Goal: Check status: Check status

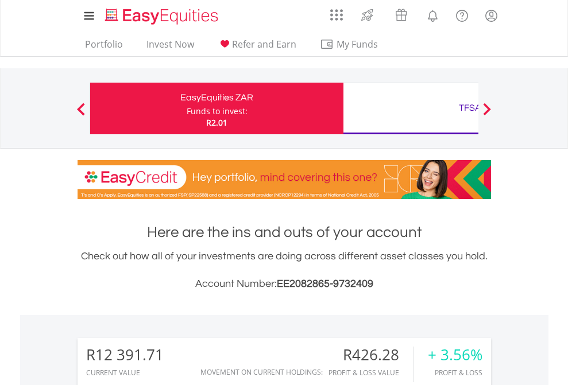
scroll to position [110, 180]
click at [187, 109] on div "Funds to invest:" at bounding box center [217, 111] width 61 height 11
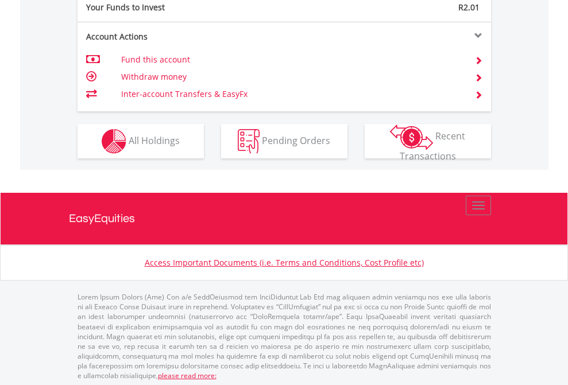
scroll to position [1147, 0]
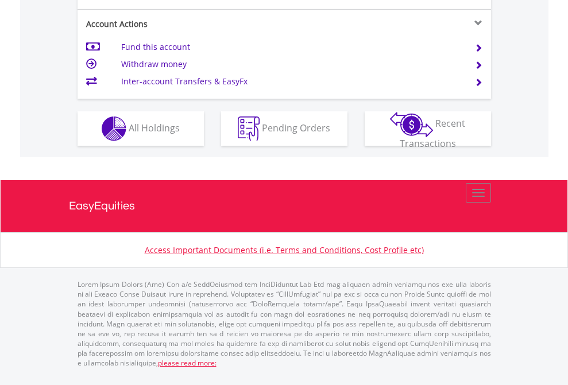
scroll to position [1078, 0]
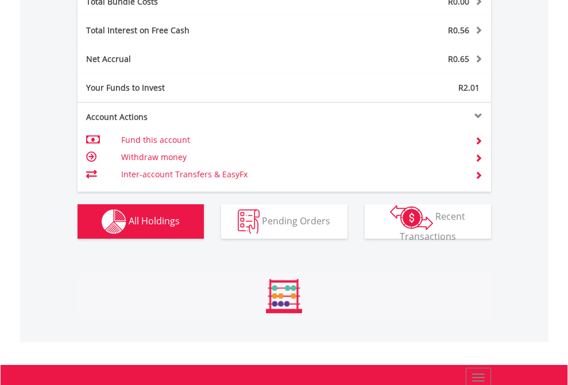
scroll to position [110, 180]
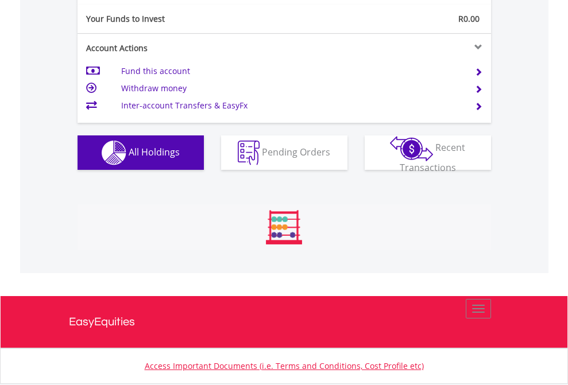
scroll to position [110, 180]
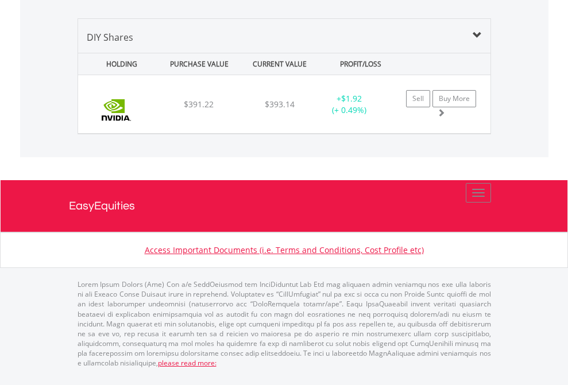
scroll to position [1110, 0]
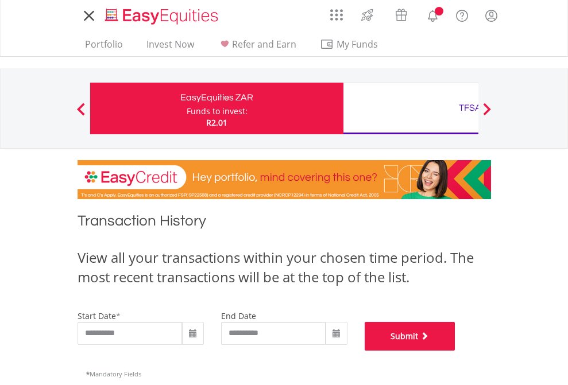
click at [456, 351] on button "Submit" at bounding box center [410, 336] width 91 height 29
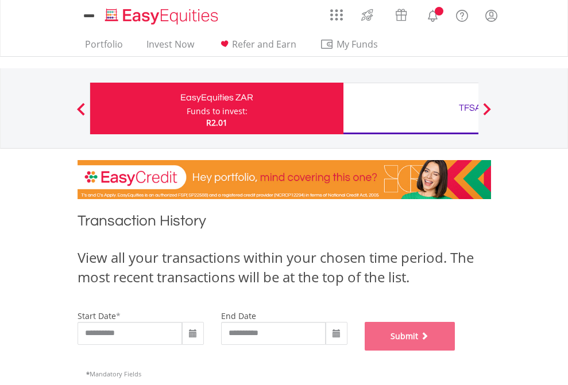
scroll to position [466, 0]
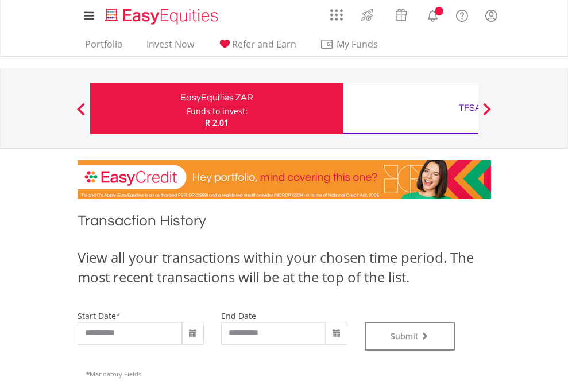
click at [411, 109] on div "TFSA" at bounding box center [470, 108] width 240 height 16
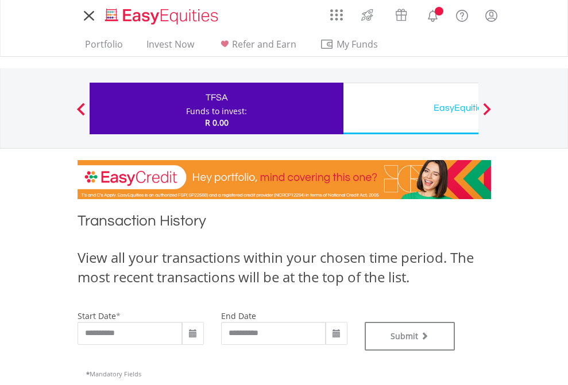
type input "**********"
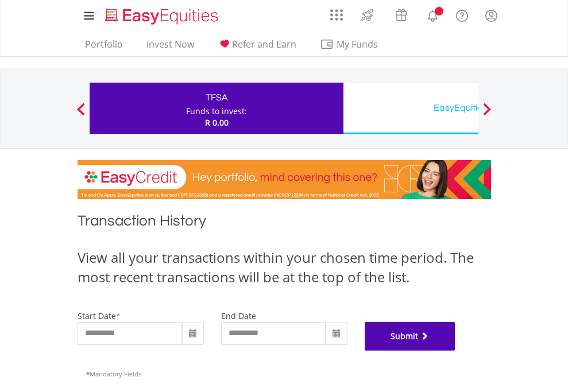
click at [456, 351] on button "Submit" at bounding box center [410, 336] width 91 height 29
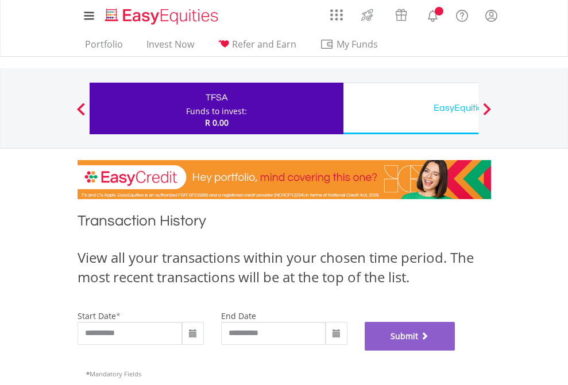
scroll to position [466, 0]
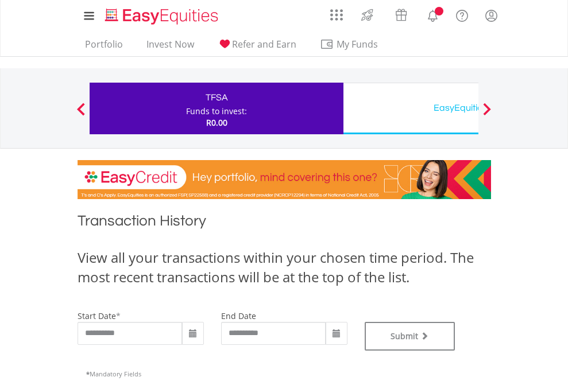
click at [411, 109] on div "EasyEquities USD" at bounding box center [470, 108] width 240 height 16
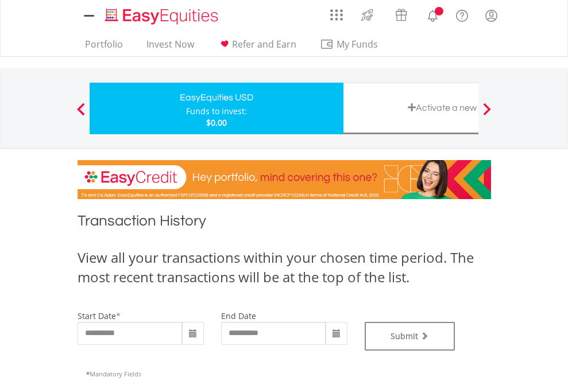
type input "**********"
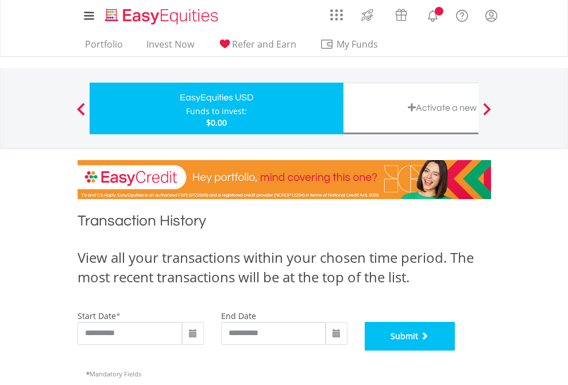
click at [456, 351] on button "Submit" at bounding box center [410, 336] width 91 height 29
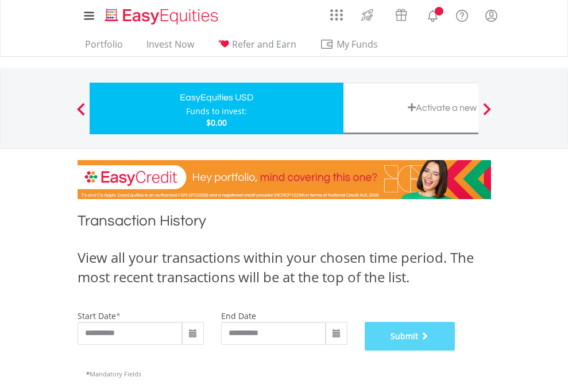
scroll to position [466, 0]
